Goal: Find specific page/section: Find specific page/section

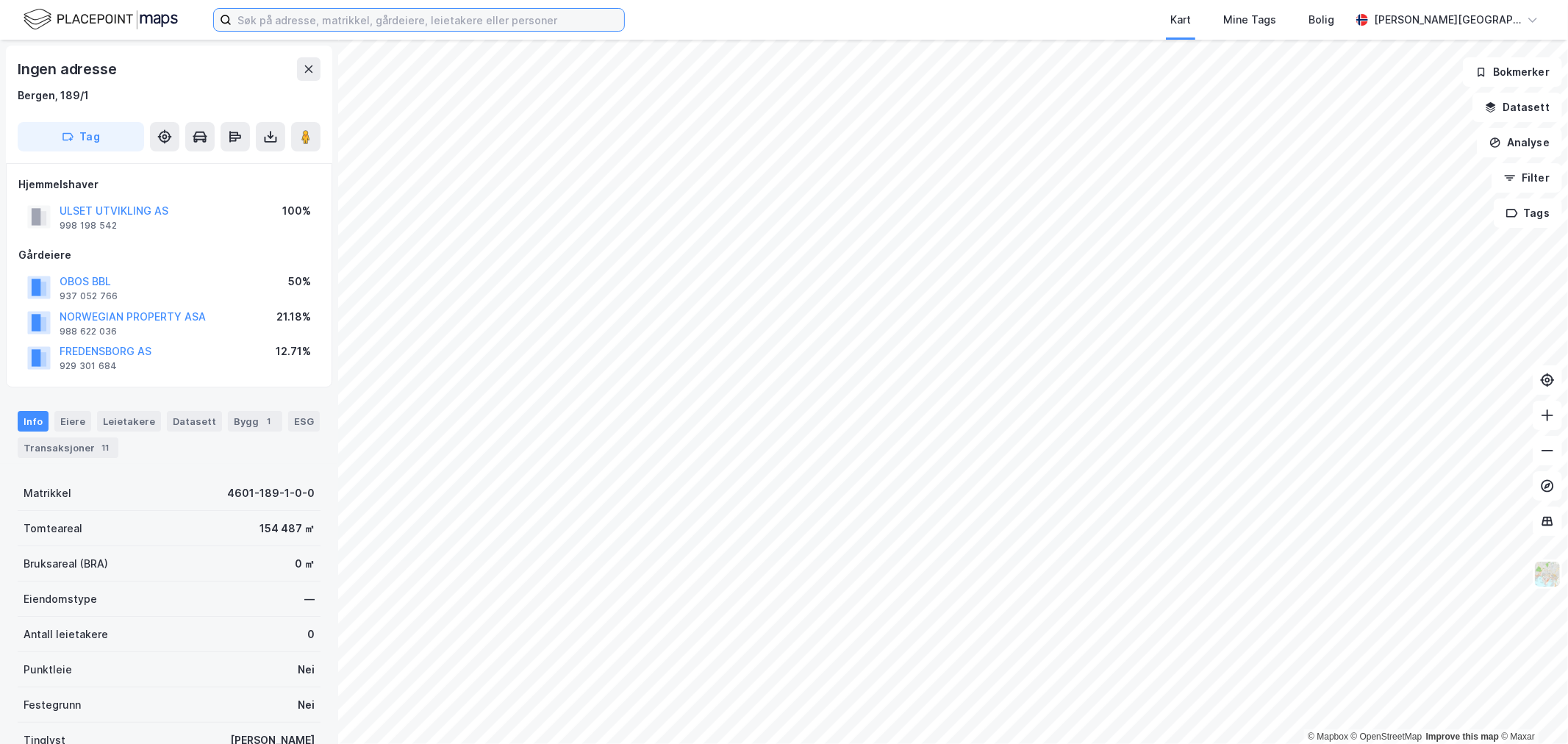
click at [419, 30] on input at bounding box center [427, 19] width 392 height 22
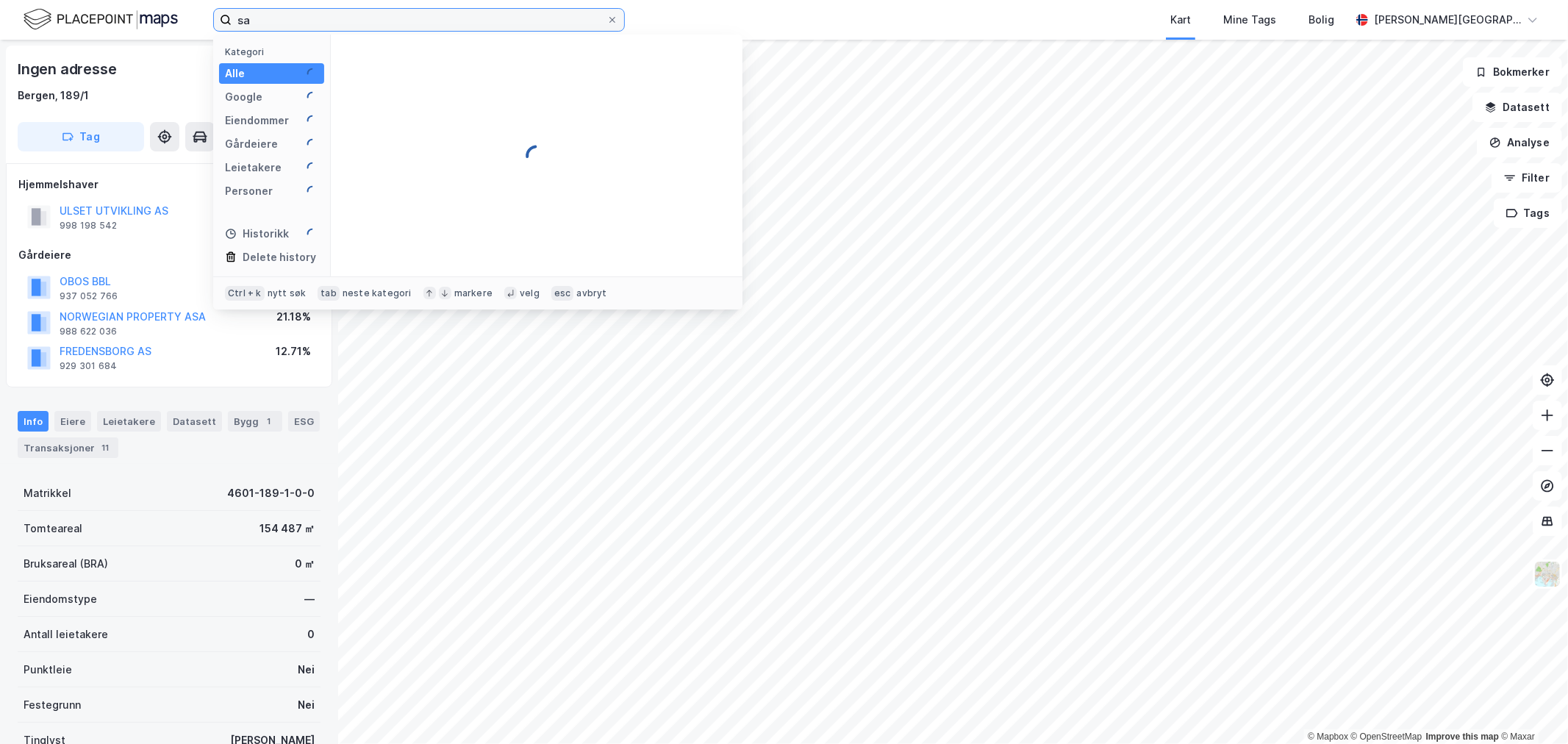
type input "s"
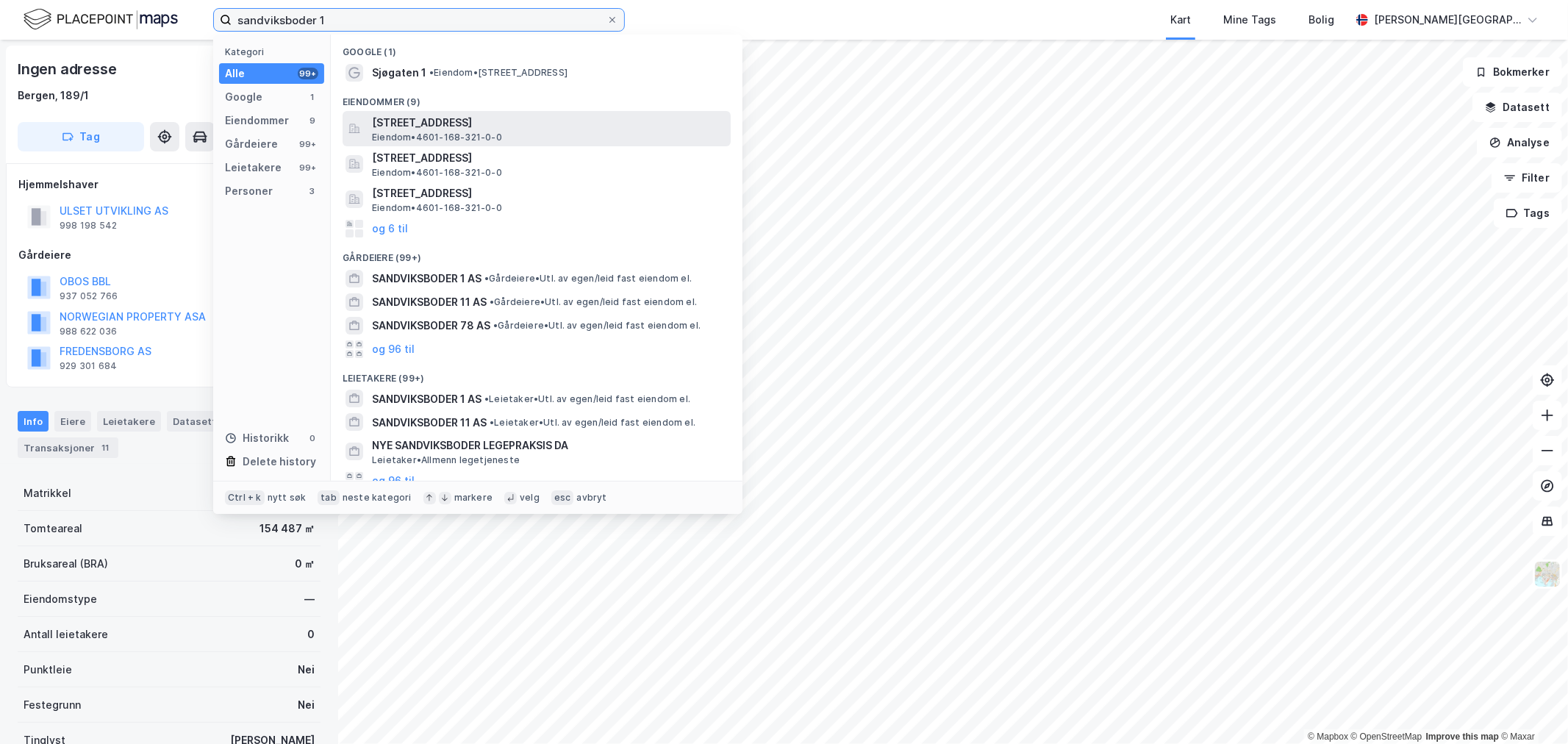
type input "sandviksboder 1"
click at [475, 123] on span "[STREET_ADDRESS]" at bounding box center [549, 122] width 353 height 17
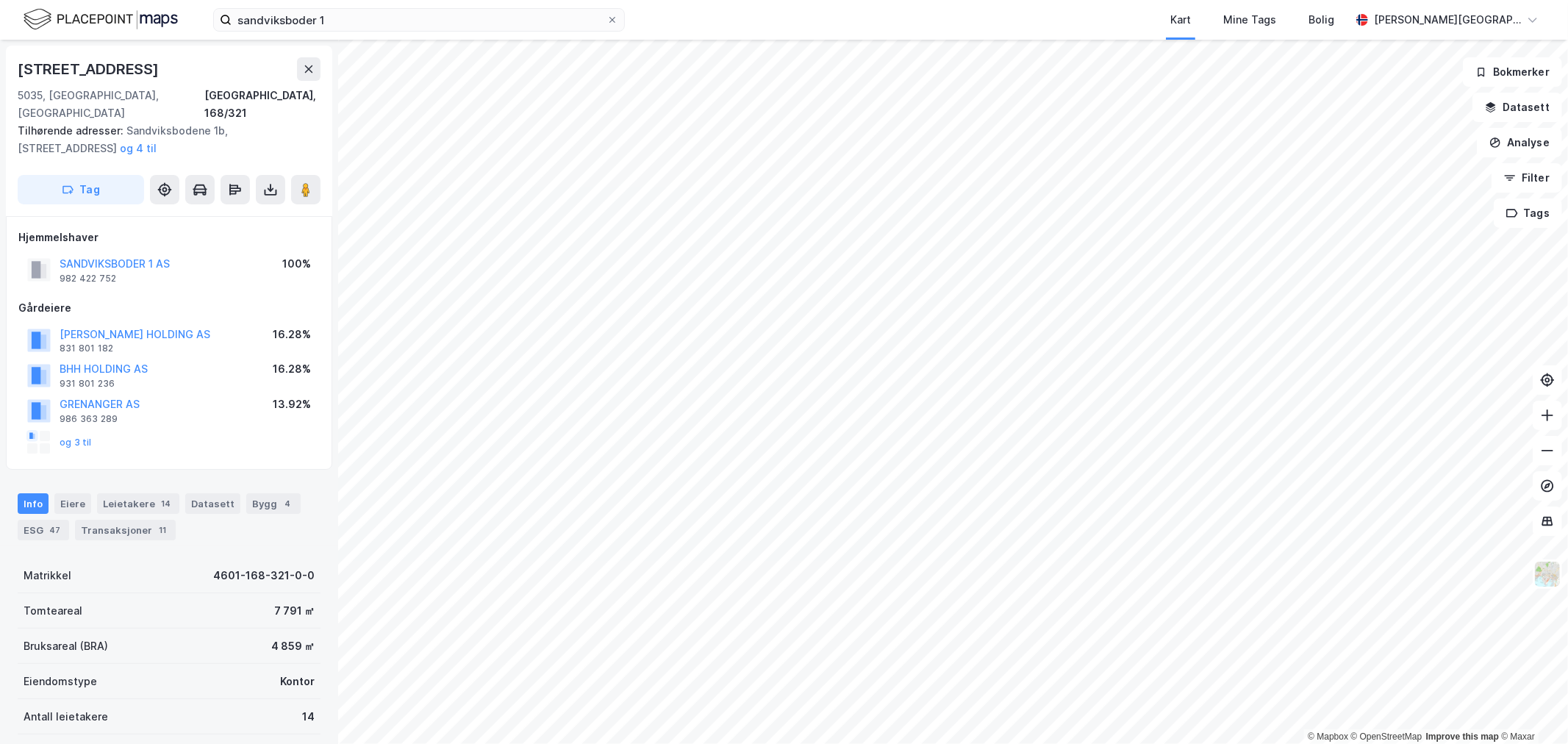
click at [121, 11] on img at bounding box center [100, 19] width 155 height 25
